Goal: Task Accomplishment & Management: Complete application form

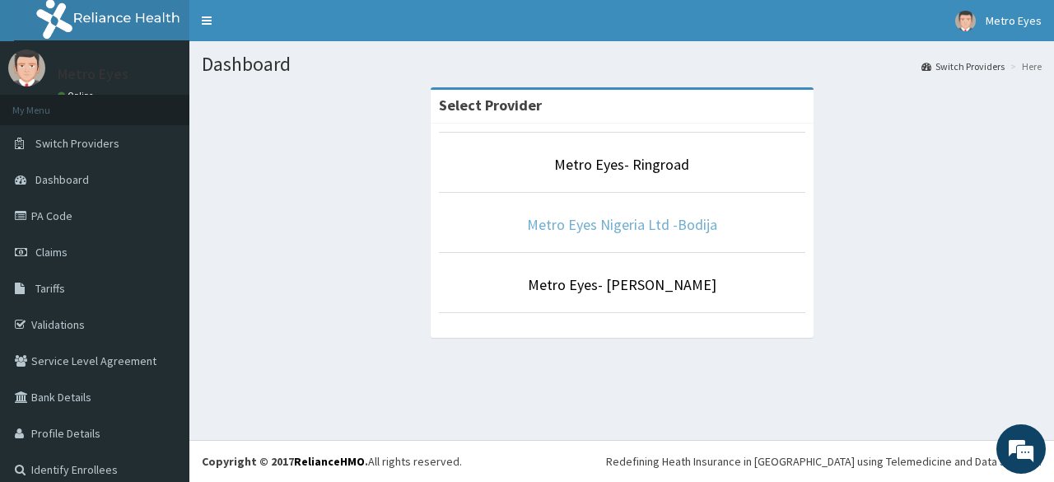
click at [589, 227] on link "Metro Eyes Nigeria Ltd -Bodija" at bounding box center [622, 224] width 190 height 19
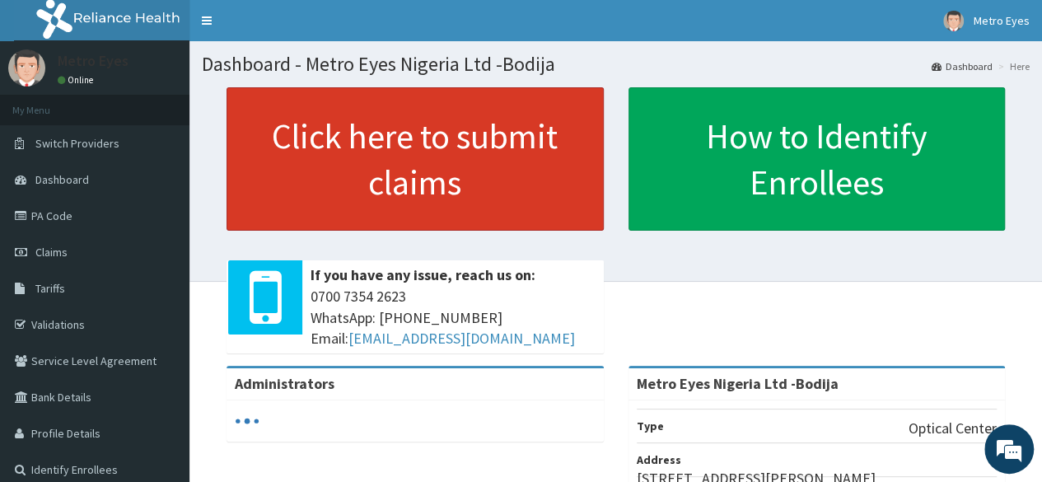
click at [387, 119] on link "Click here to submit claims" at bounding box center [414, 158] width 377 height 143
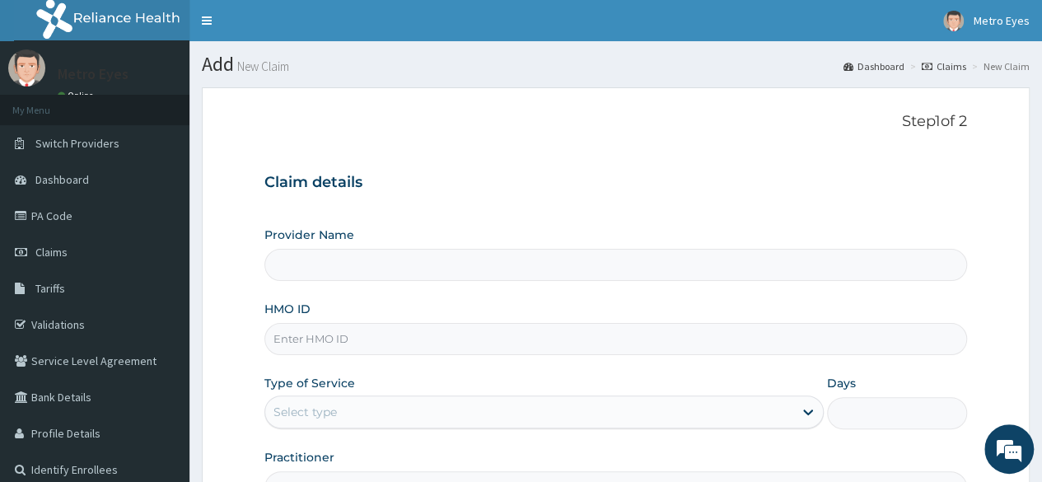
type input "Metro Eyes Nigeria Ltd -Bodija"
click at [371, 343] on input "HMO ID" at bounding box center [615, 339] width 702 height 32
drag, startPoint x: 371, startPoint y: 343, endPoint x: 320, endPoint y: 338, distance: 50.4
click at [320, 338] on input "HMO ID" at bounding box center [615, 339] width 702 height 32
type input "RBN/10145/B"
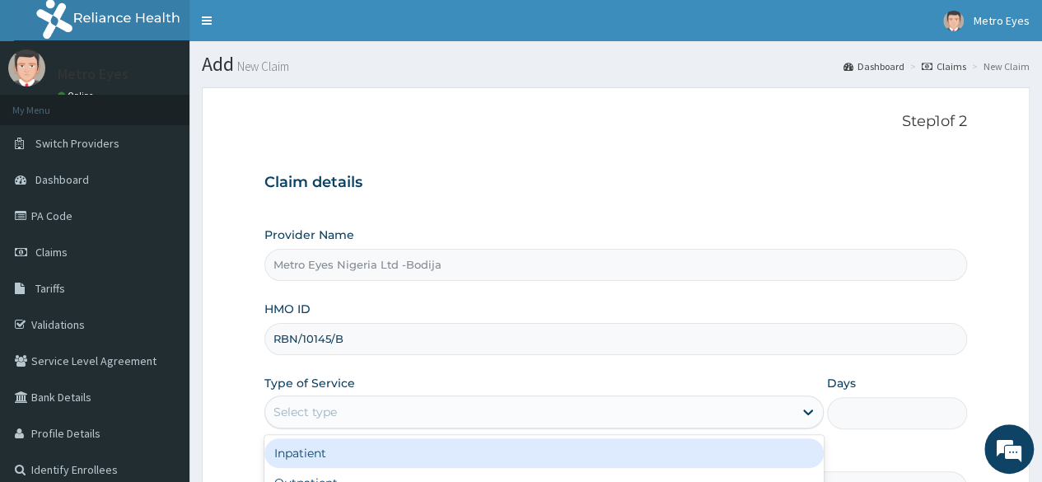
click at [404, 416] on div "Select type" at bounding box center [529, 412] width 528 height 26
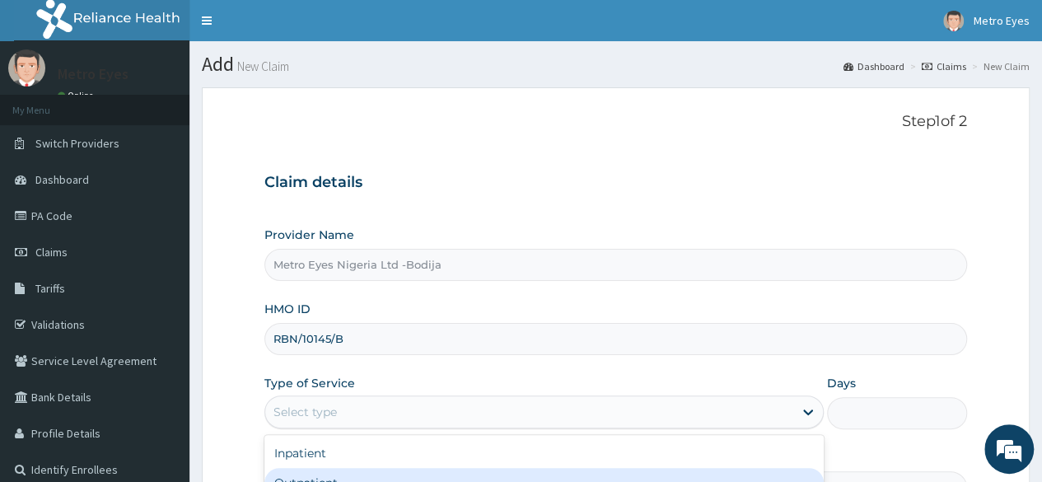
click at [344, 479] on div "Outpatient" at bounding box center [543, 483] width 559 height 30
type input "1"
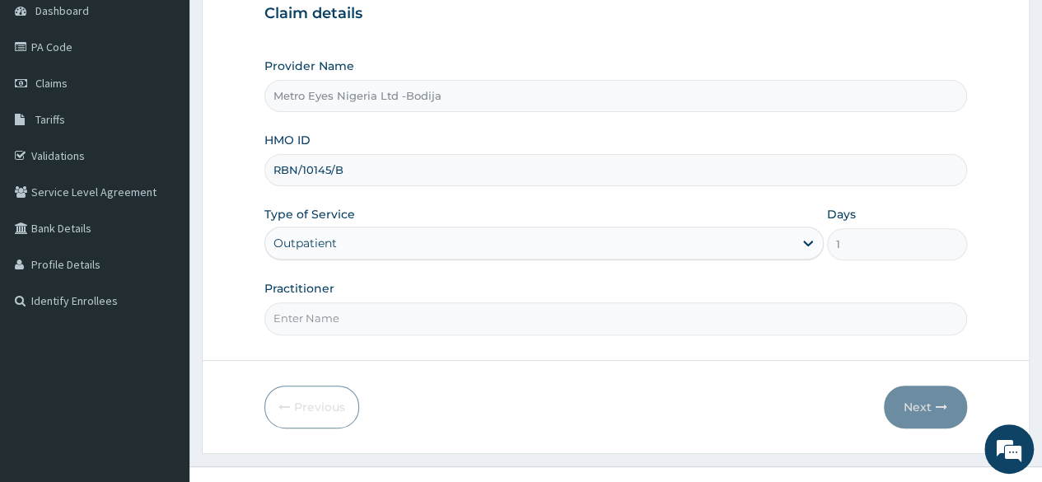
scroll to position [191, 0]
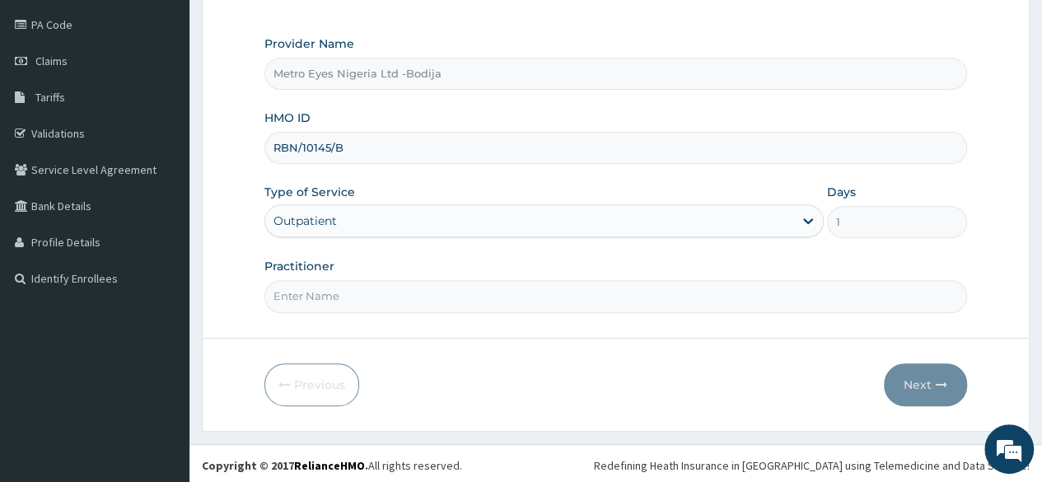
click at [451, 292] on input "Practitioner" at bounding box center [615, 296] width 702 height 32
type input "DR MARY"
click at [926, 375] on button "Next" at bounding box center [925, 384] width 83 height 43
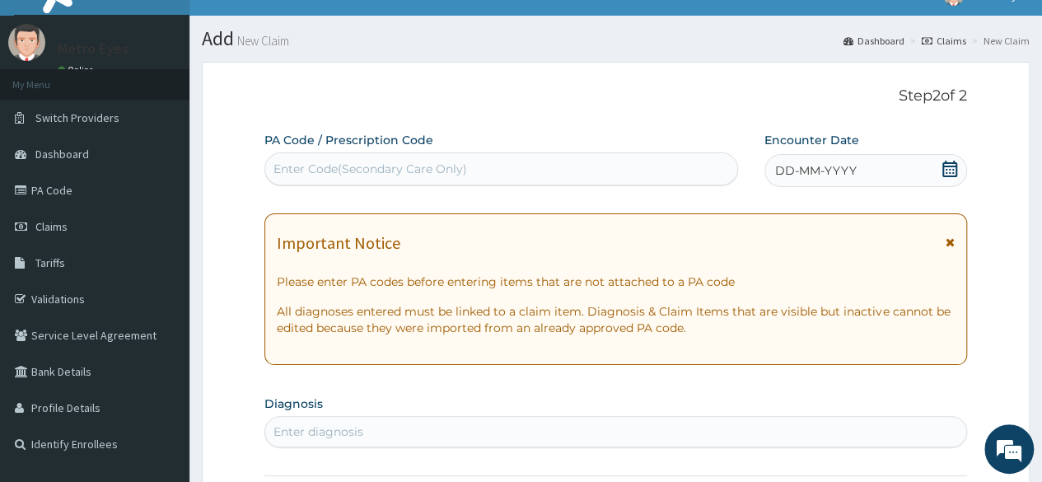
scroll to position [0, 0]
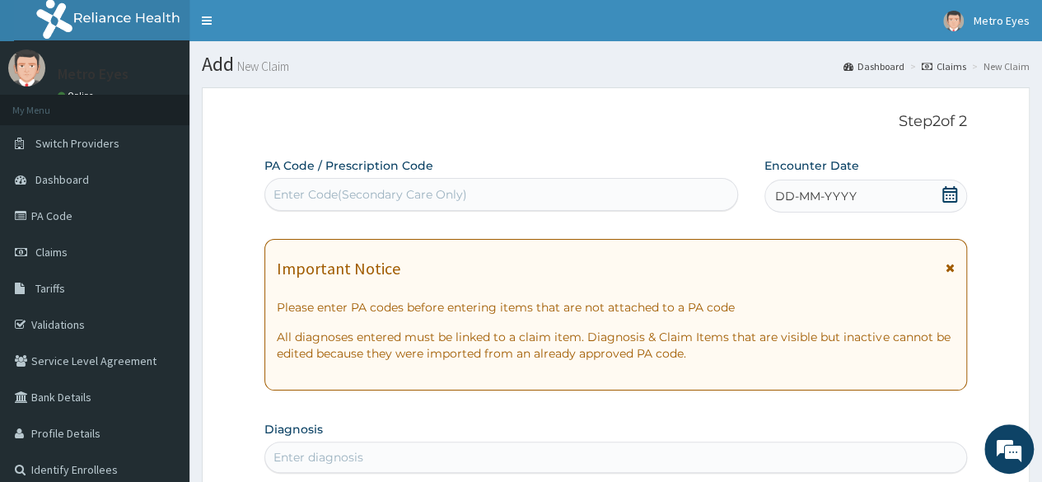
click at [445, 186] on div "Enter Code(Secondary Care Only)" at bounding box center [370, 194] width 194 height 16
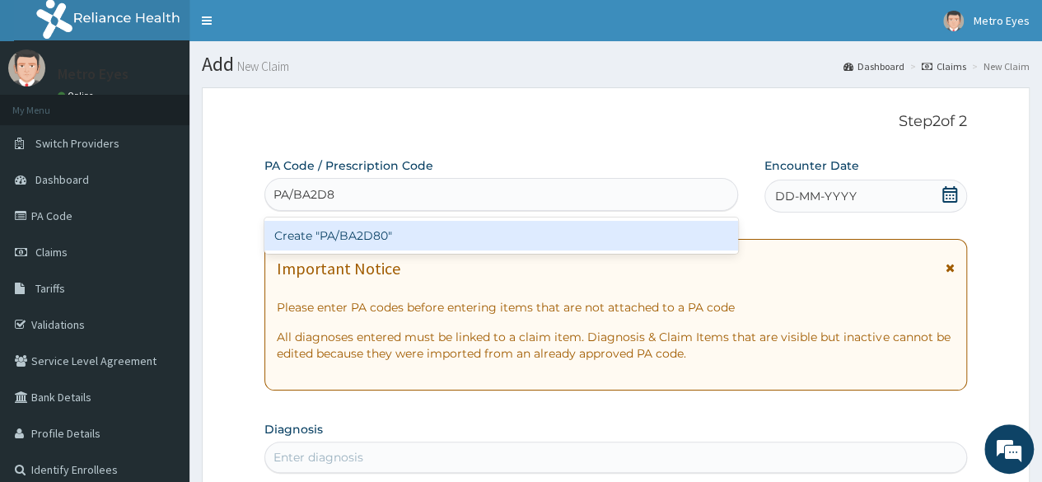
type input "PA/BA2D80"
click at [343, 230] on div "Create "PA/BA2D80"" at bounding box center [500, 236] width 473 height 30
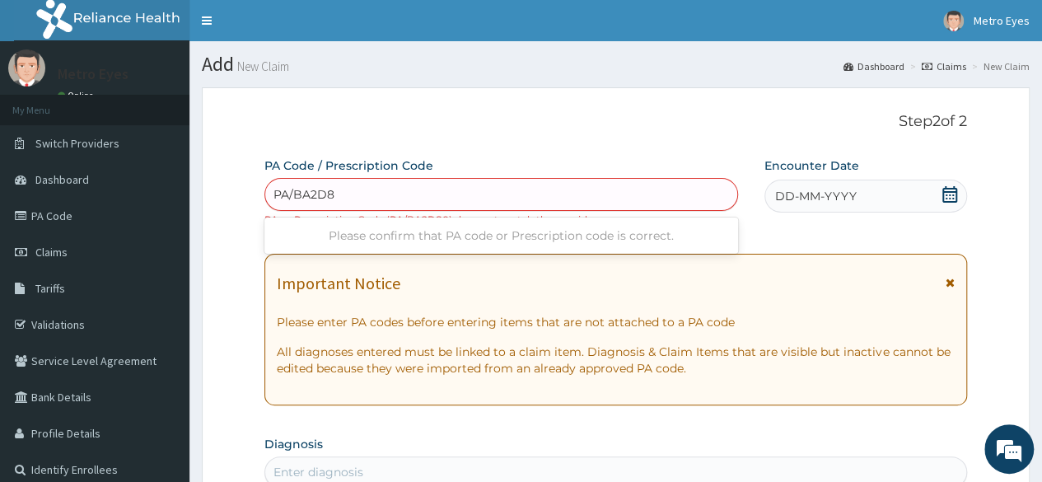
type input "PA/BA2D8O"
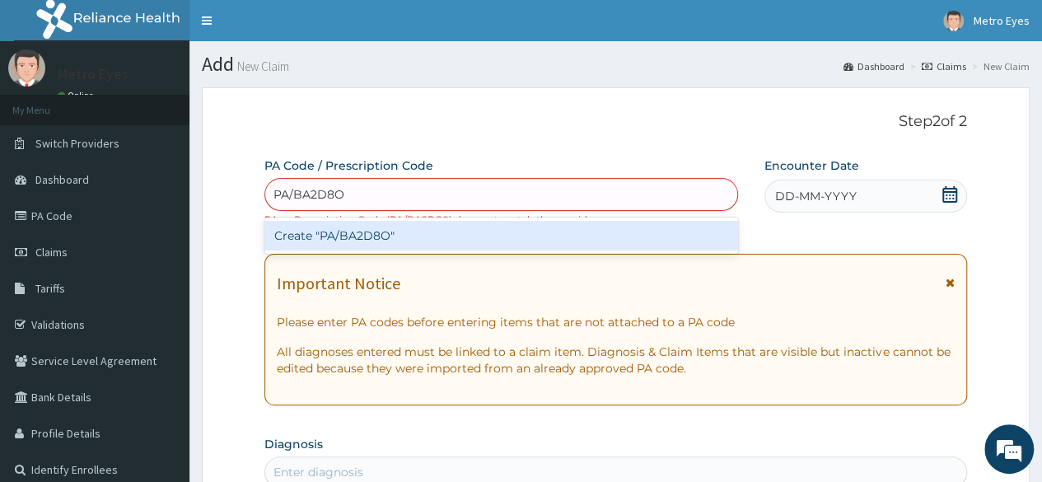
click at [343, 230] on div "Create "PA/BA2D8O"" at bounding box center [500, 236] width 473 height 30
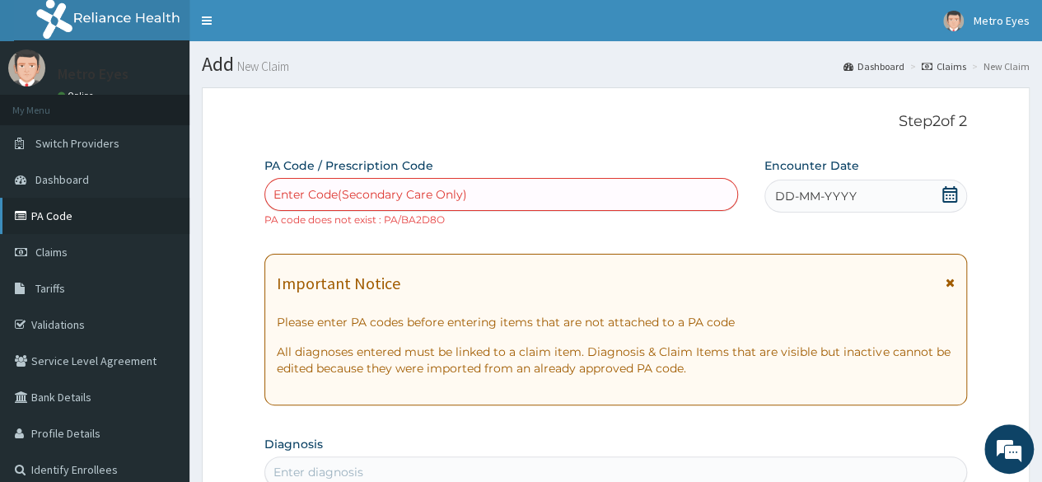
click at [45, 216] on link "PA Code" at bounding box center [94, 216] width 189 height 36
click at [44, 215] on link "PA Code" at bounding box center [94, 216] width 189 height 36
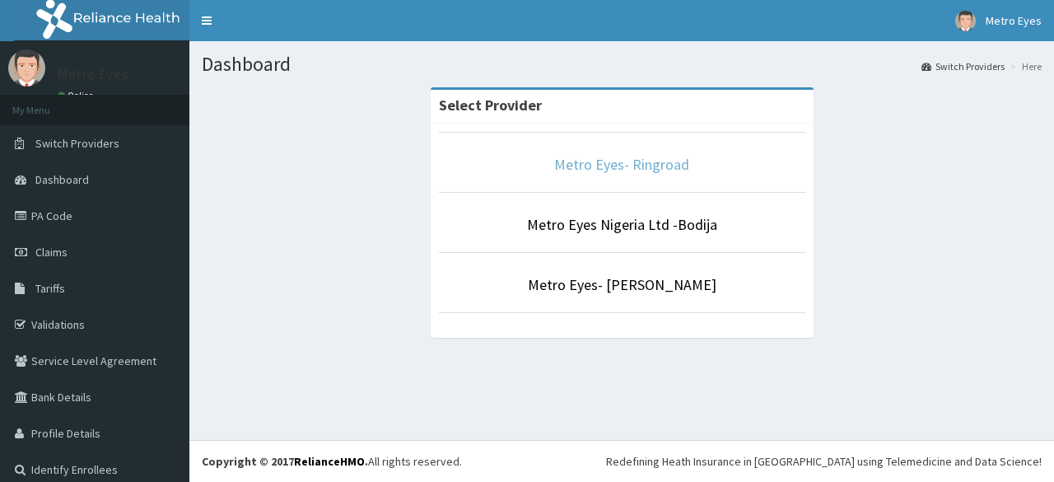
click at [624, 165] on link "Metro Eyes- Ringroad" at bounding box center [621, 164] width 135 height 19
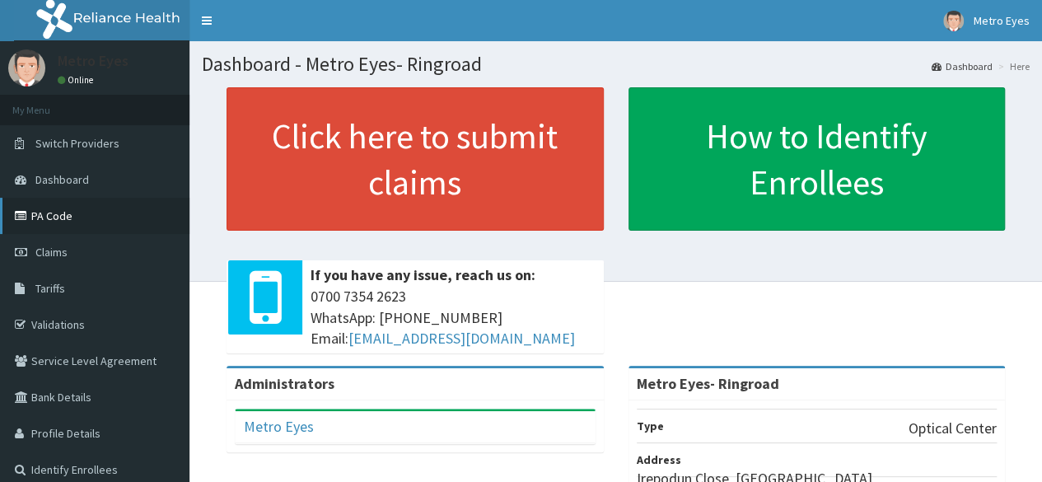
click at [56, 212] on link "PA Code" at bounding box center [94, 216] width 189 height 36
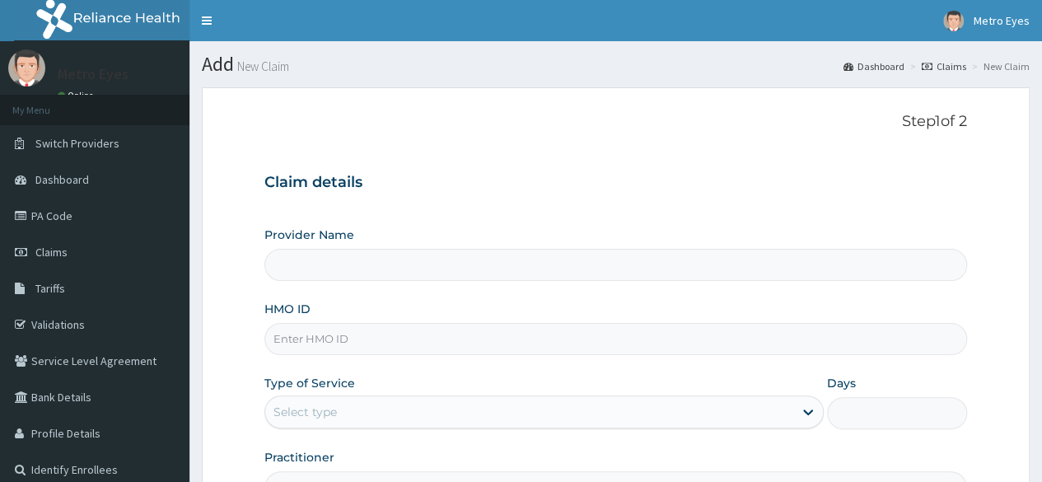
type input "Metro Eyes- Ringroad"
click at [326, 333] on input "HMO ID" at bounding box center [615, 339] width 702 height 32
type input "RBN/10145/B"
click at [338, 413] on div "Select type" at bounding box center [529, 412] width 528 height 26
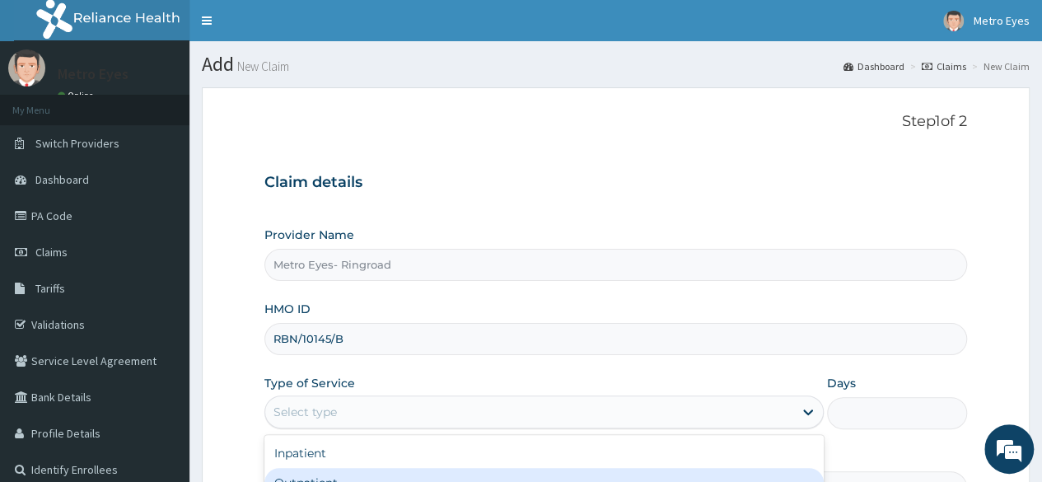
click at [343, 477] on div "Outpatient" at bounding box center [543, 483] width 559 height 30
type input "1"
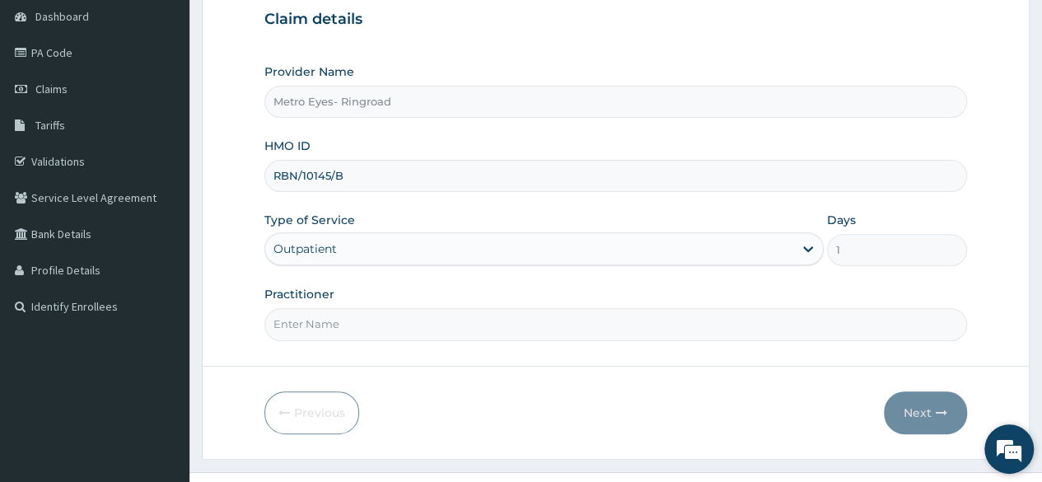
scroll to position [166, 0]
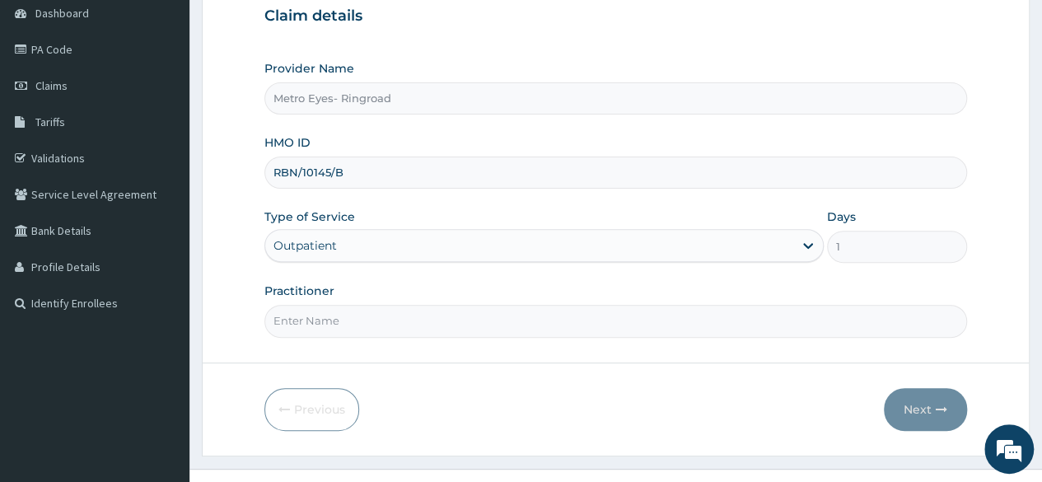
click at [558, 331] on input "Practitioner" at bounding box center [615, 321] width 702 height 32
type input "DR MARY"
click at [913, 394] on button "Next" at bounding box center [925, 409] width 83 height 43
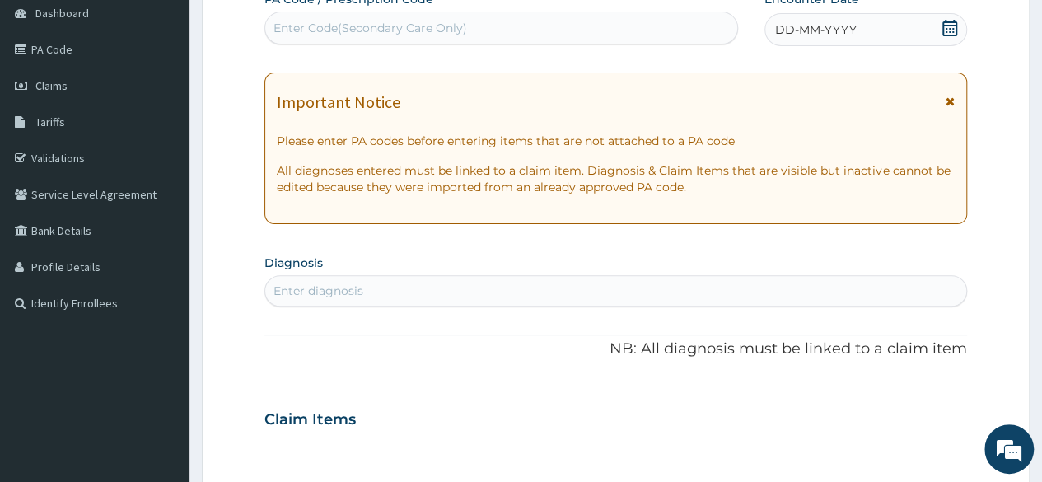
scroll to position [0, 0]
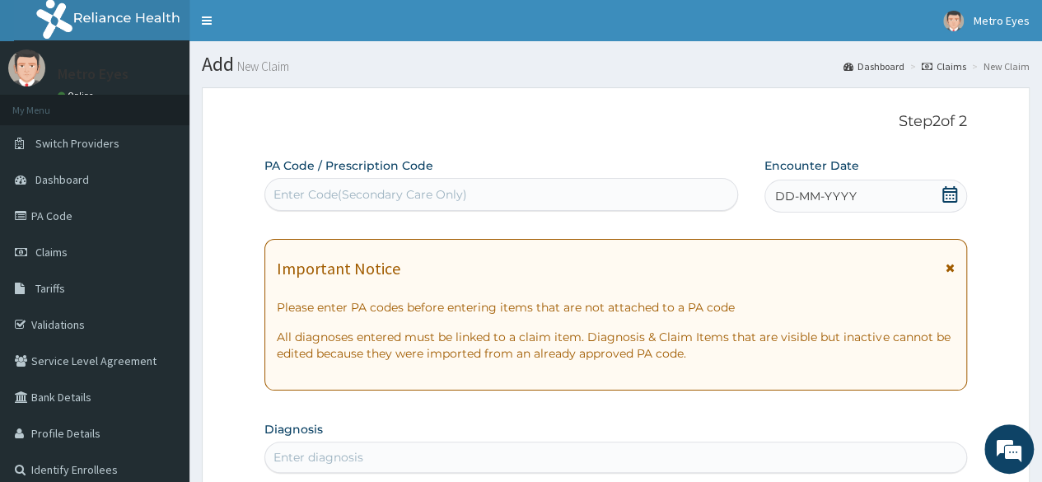
click at [421, 205] on div "Enter Code(Secondary Care Only)" at bounding box center [500, 194] width 471 height 26
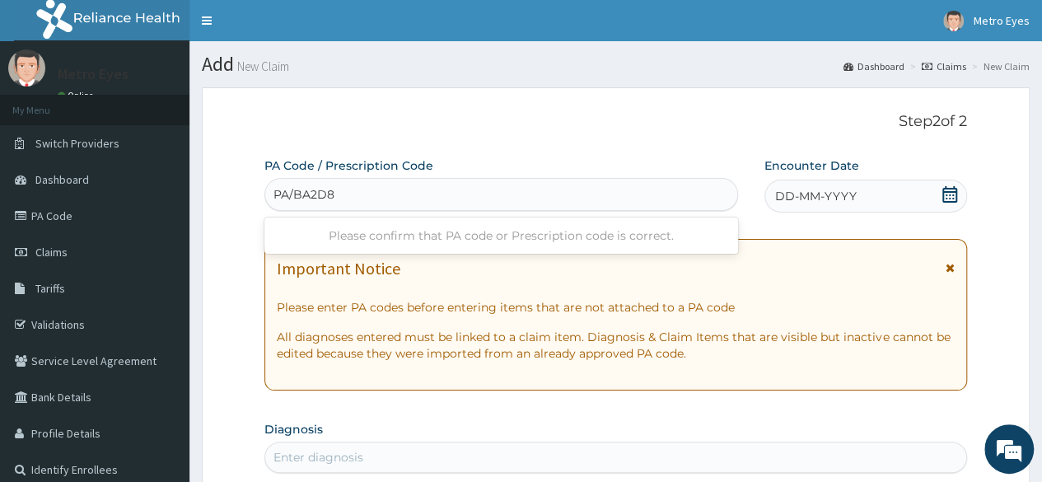
type input "PA/BA2D80"
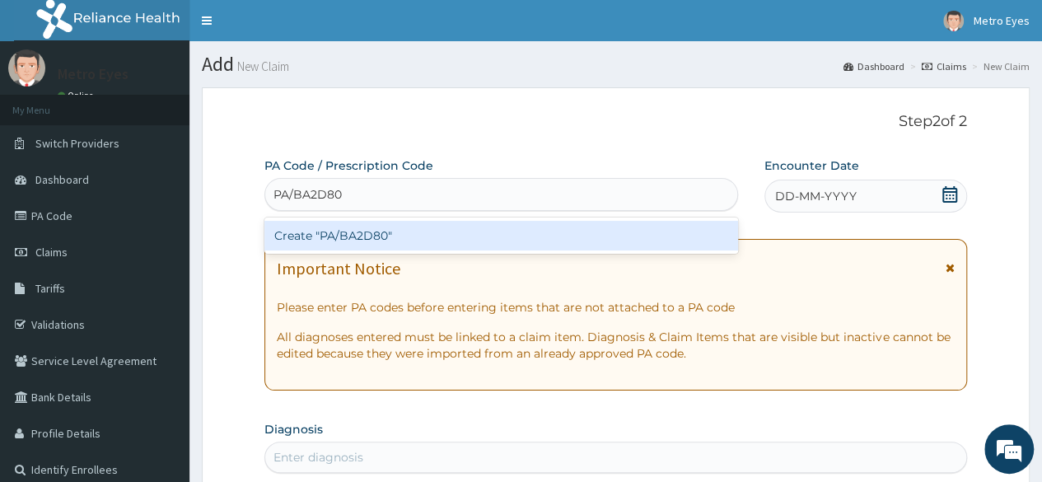
click at [354, 226] on div "Create "PA/BA2D80"" at bounding box center [500, 236] width 473 height 30
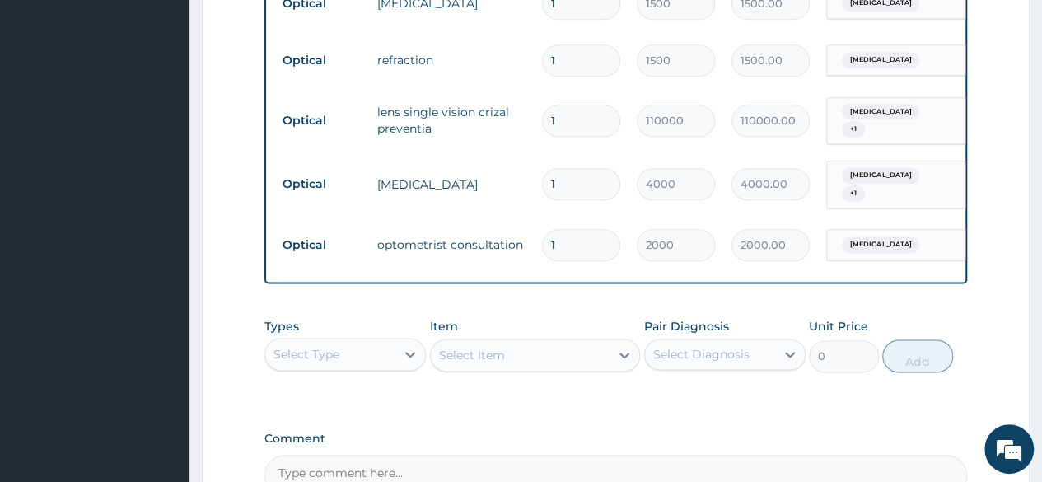
scroll to position [1110, 0]
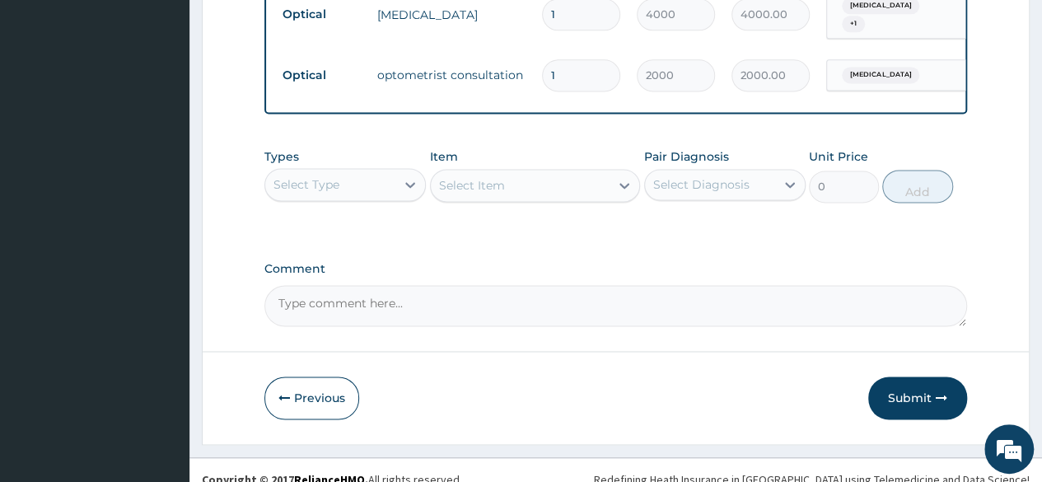
click at [534, 285] on textarea "Comment" at bounding box center [615, 305] width 702 height 41
click at [534, 285] on textarea "FRAME COST+" at bounding box center [615, 305] width 702 height 41
type textarea "FRAME COST= 20,000"
click at [922, 376] on button "Submit" at bounding box center [917, 397] width 99 height 43
